Goal: Transaction & Acquisition: Purchase product/service

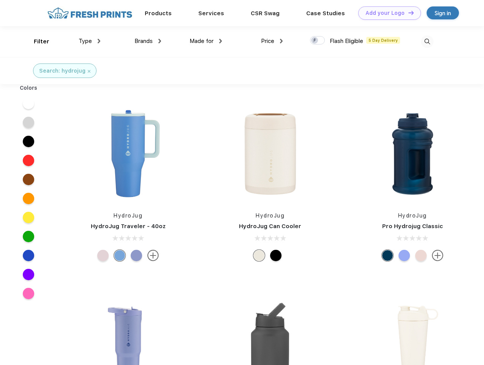
click at [387, 13] on link "Add your Logo Design Tool" at bounding box center [389, 12] width 63 height 13
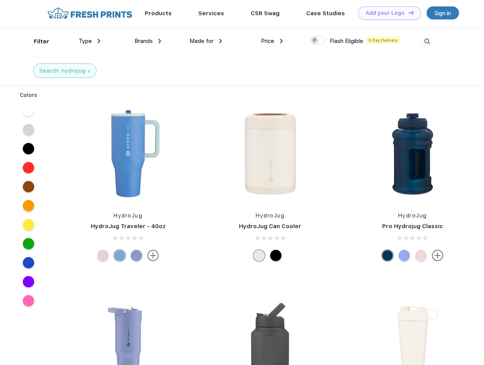
click at [0, 0] on div "Design Tool" at bounding box center [0, 0] width 0 height 0
click at [408, 13] on link "Add your Logo Design Tool" at bounding box center [389, 12] width 63 height 13
click at [36, 41] on div "Filter" at bounding box center [42, 41] width 16 height 9
click at [90, 41] on span "Type" at bounding box center [85, 41] width 13 height 7
click at [148, 41] on span "Brands" at bounding box center [144, 41] width 18 height 7
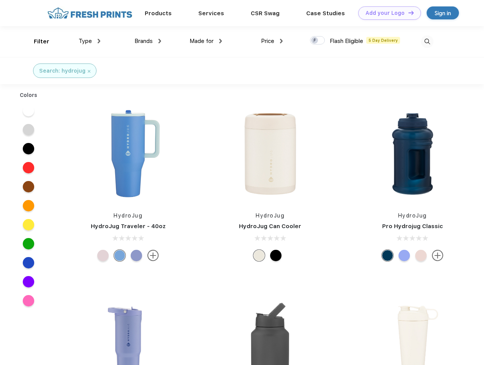
click at [206, 41] on span "Made for" at bounding box center [202, 41] width 24 height 7
click at [272, 41] on span "Price" at bounding box center [267, 41] width 13 height 7
click at [318, 41] on div at bounding box center [317, 40] width 15 height 8
click at [315, 41] on input "checkbox" at bounding box center [312, 38] width 5 height 5
click at [427, 41] on img at bounding box center [427, 41] width 13 height 13
